Goal: Task Accomplishment & Management: Manage account settings

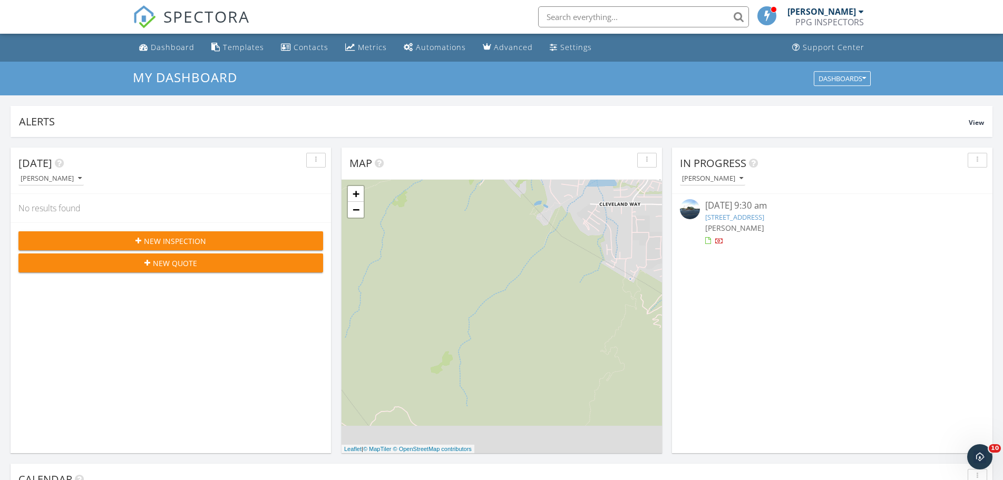
scroll to position [978, 1022]
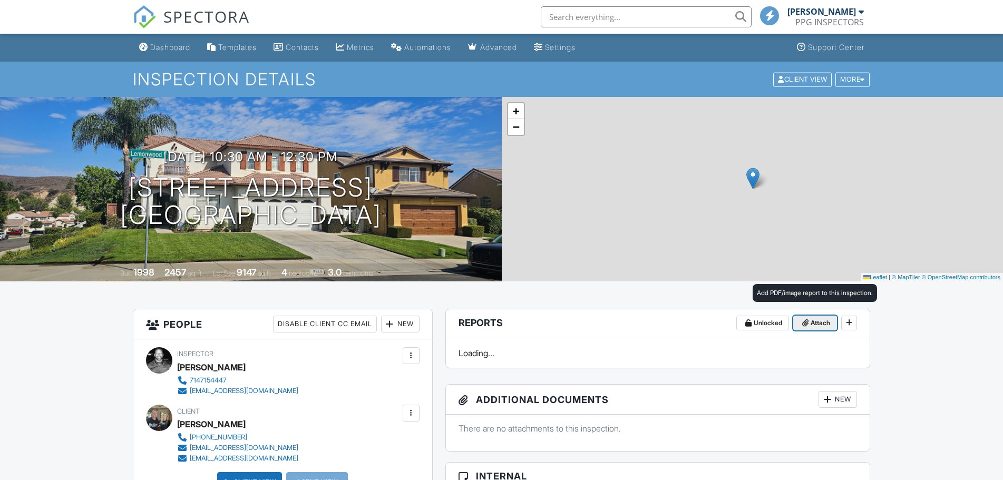
click at [818, 324] on span "Attach" at bounding box center [821, 323] width 20 height 11
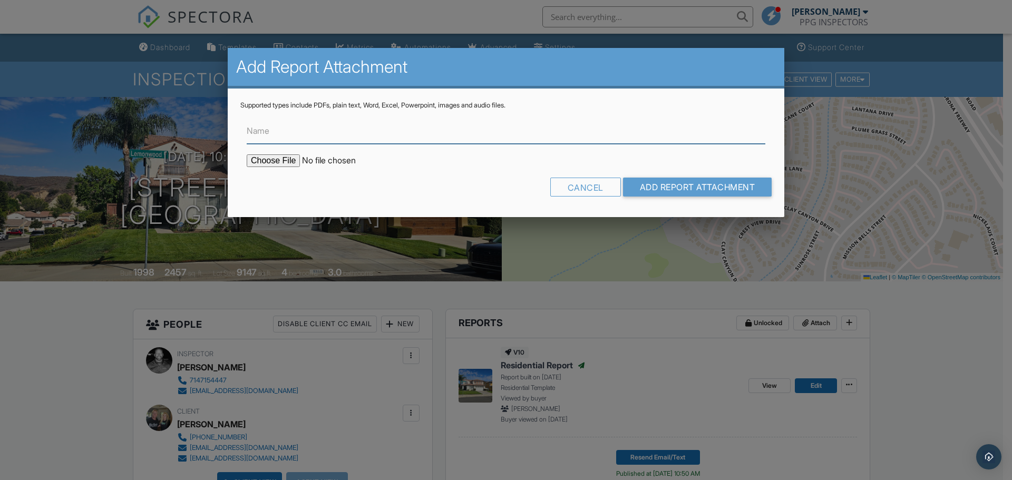
click at [274, 135] on input "Name" at bounding box center [506, 131] width 519 height 26
type input "Cost Estimates"
click at [275, 161] on input "file" at bounding box center [336, 160] width 179 height 13
type input "C:\fakepath\[STREET_ADDRESS]pdf"
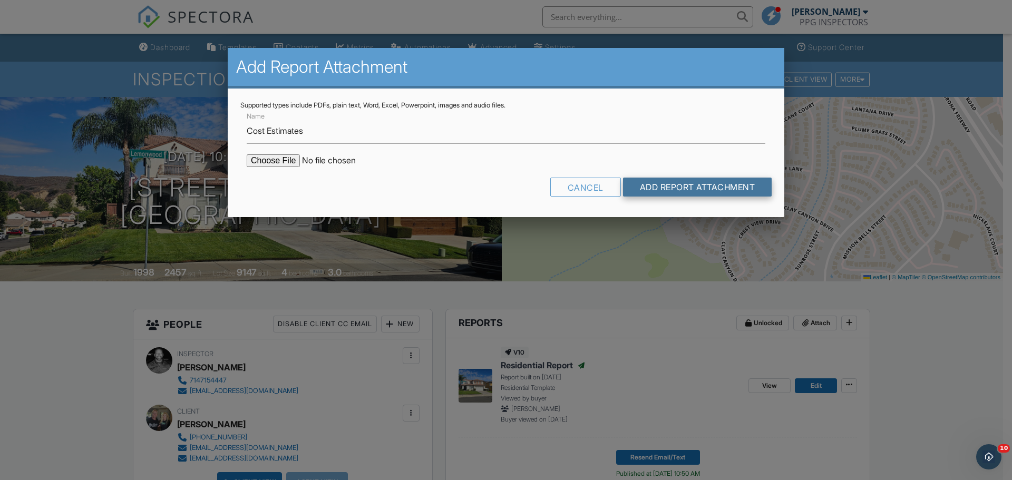
click at [681, 192] on input "Add Report Attachment" at bounding box center [697, 187] width 149 height 19
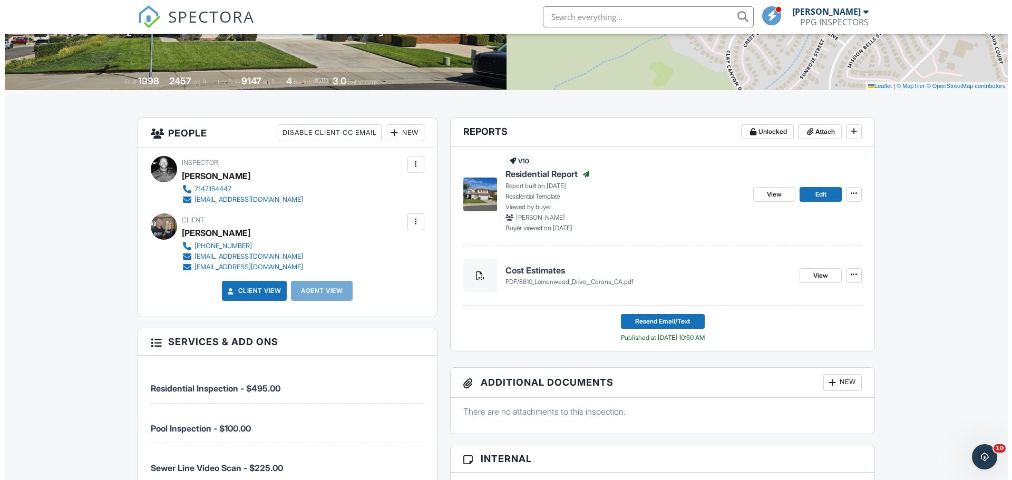
scroll to position [211, 0]
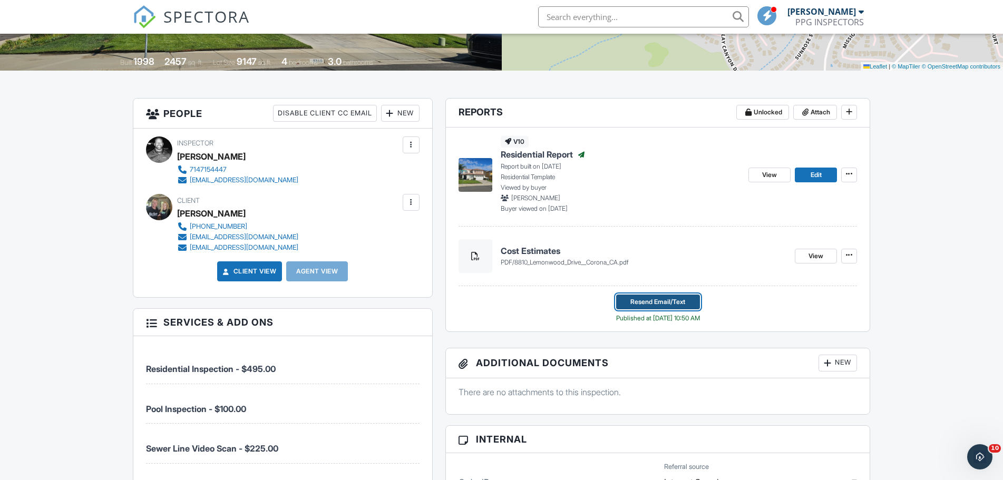
click at [654, 303] on span "Resend Email/Text" at bounding box center [657, 302] width 55 height 11
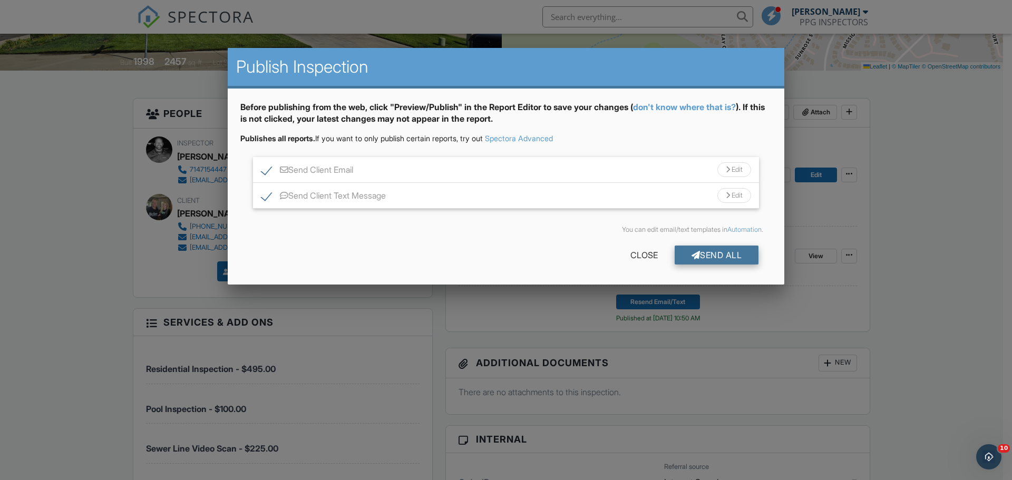
click at [711, 258] on div "Send All" at bounding box center [717, 255] width 84 height 19
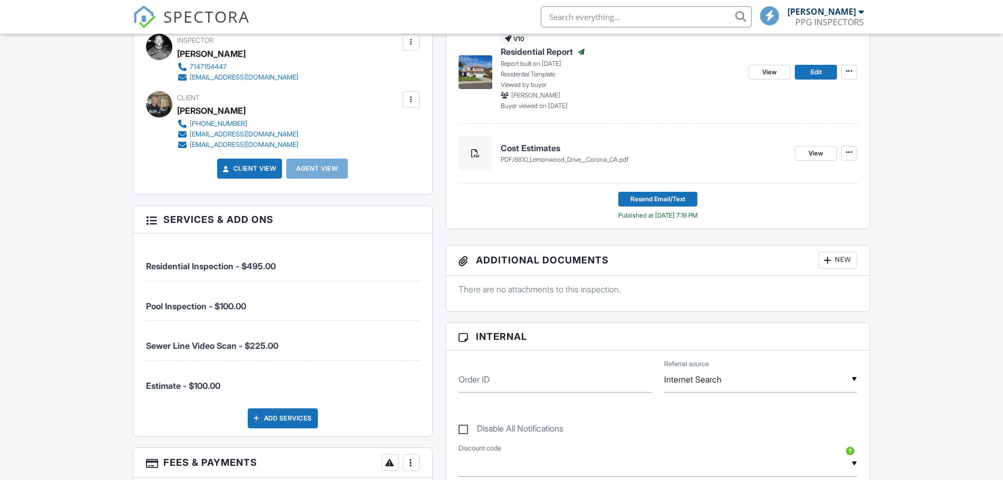
scroll to position [27, 0]
